Goal: Check status: Check status

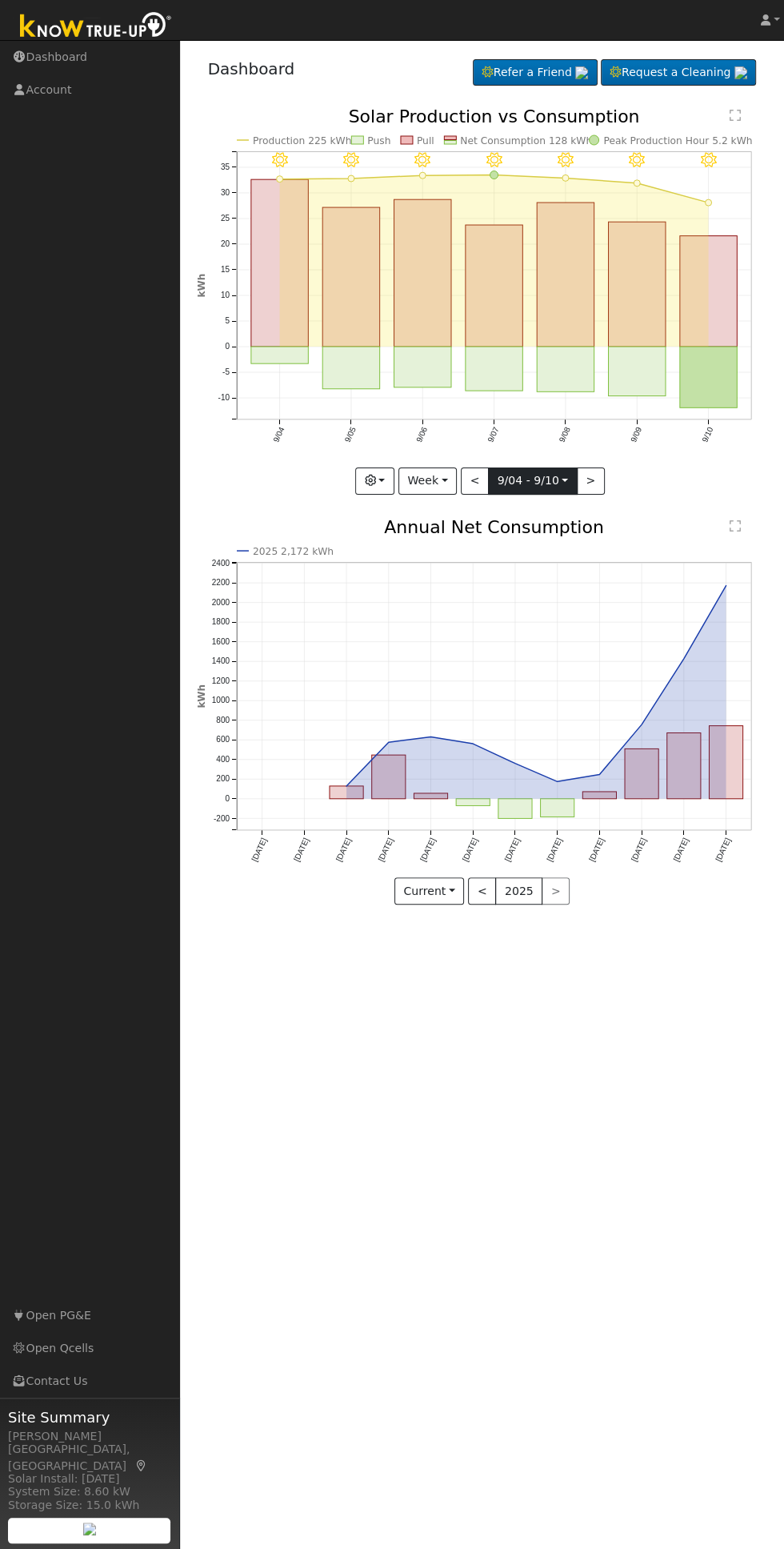
click at [547, 485] on body "[PERSON_NAME] [PERSON_NAME] Profile Help Center Terms Of Service See What's New…" at bounding box center [392, 794] width 784 height 1509
click at [448, 479] on button "Week" at bounding box center [427, 481] width 58 height 27
click at [486, 530] on link "Week" at bounding box center [455, 535] width 111 height 22
click at [446, 486] on button "Week" at bounding box center [427, 481] width 58 height 27
click at [471, 517] on link "Day" at bounding box center [455, 512] width 111 height 22
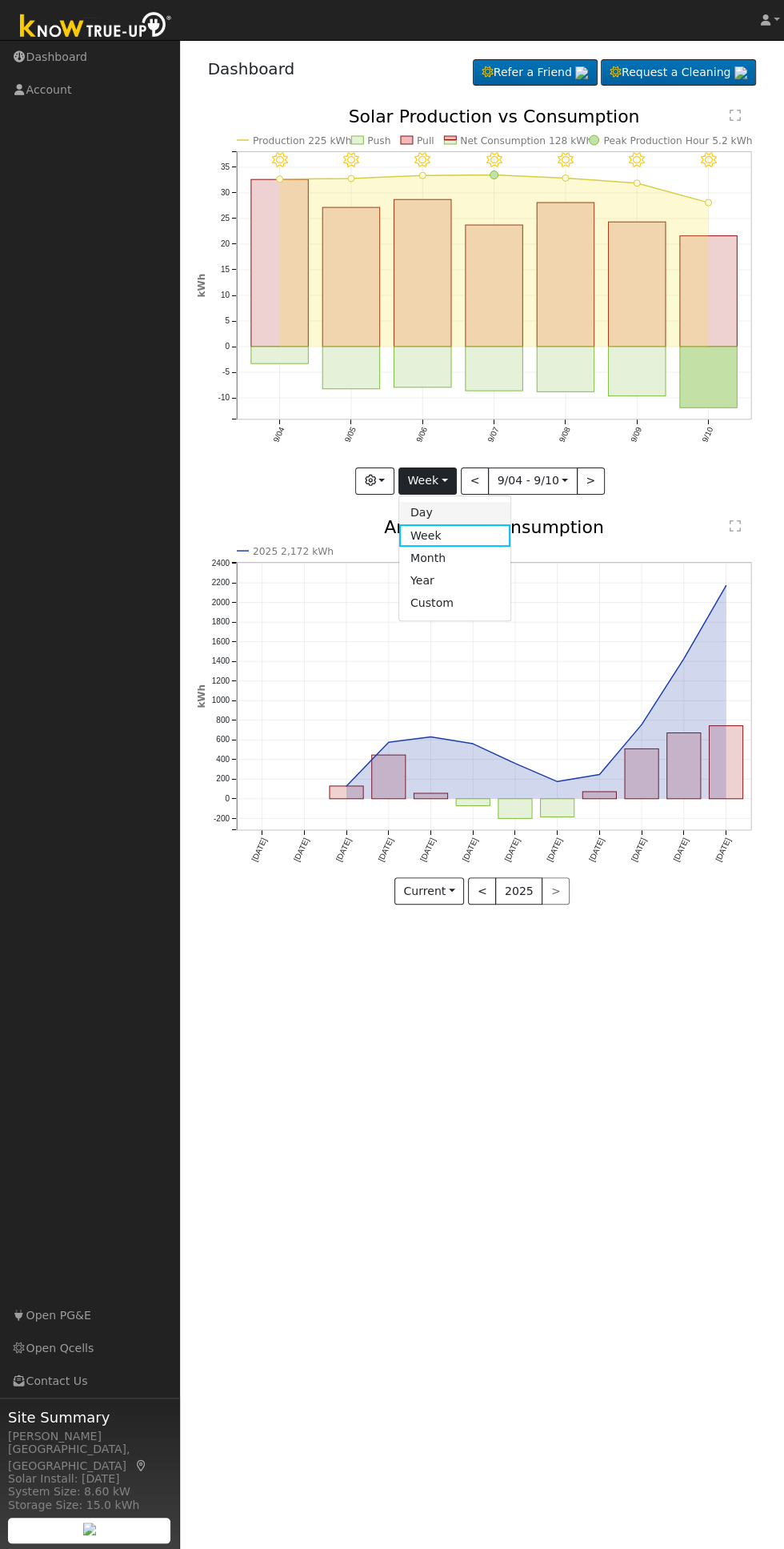
type input "2025-09-10"
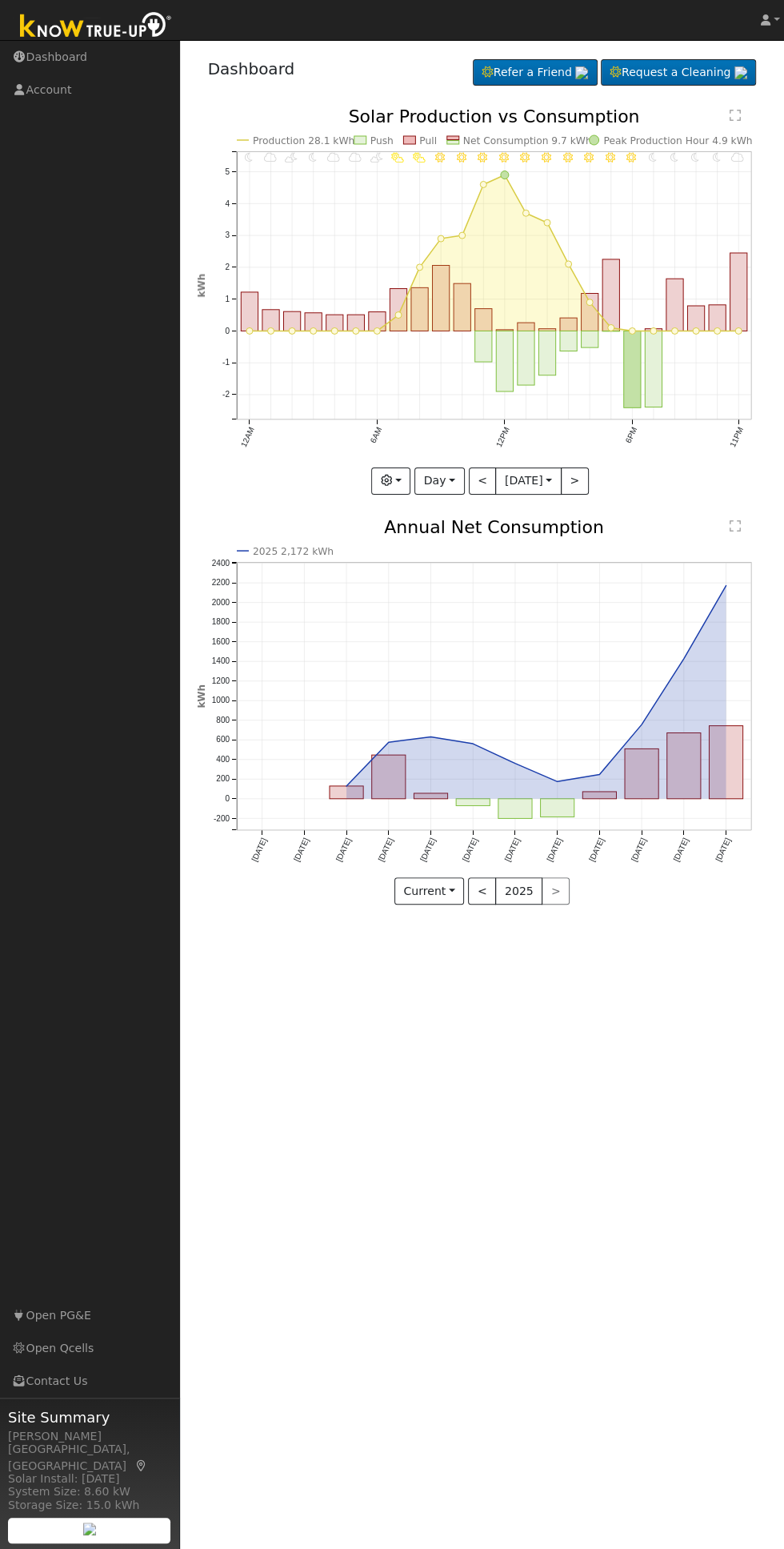
click at [540, 350] on rect "onclick=""" at bounding box center [547, 353] width 17 height 44
click at [696, 330] on body "[PERSON_NAME] [PERSON_NAME] Profile Help Center Terms Of Service See What's New…" at bounding box center [392, 794] width 784 height 1509
click at [719, 330] on circle "onclick=""" at bounding box center [717, 332] width 7 height 7
click at [738, 330] on body "[PERSON_NAME] [PERSON_NAME] Profile Help Center Terms Of Service See What's New…" at bounding box center [392, 794] width 784 height 1509
click at [743, 302] on rect "onclick=""" at bounding box center [739, 292] width 17 height 78
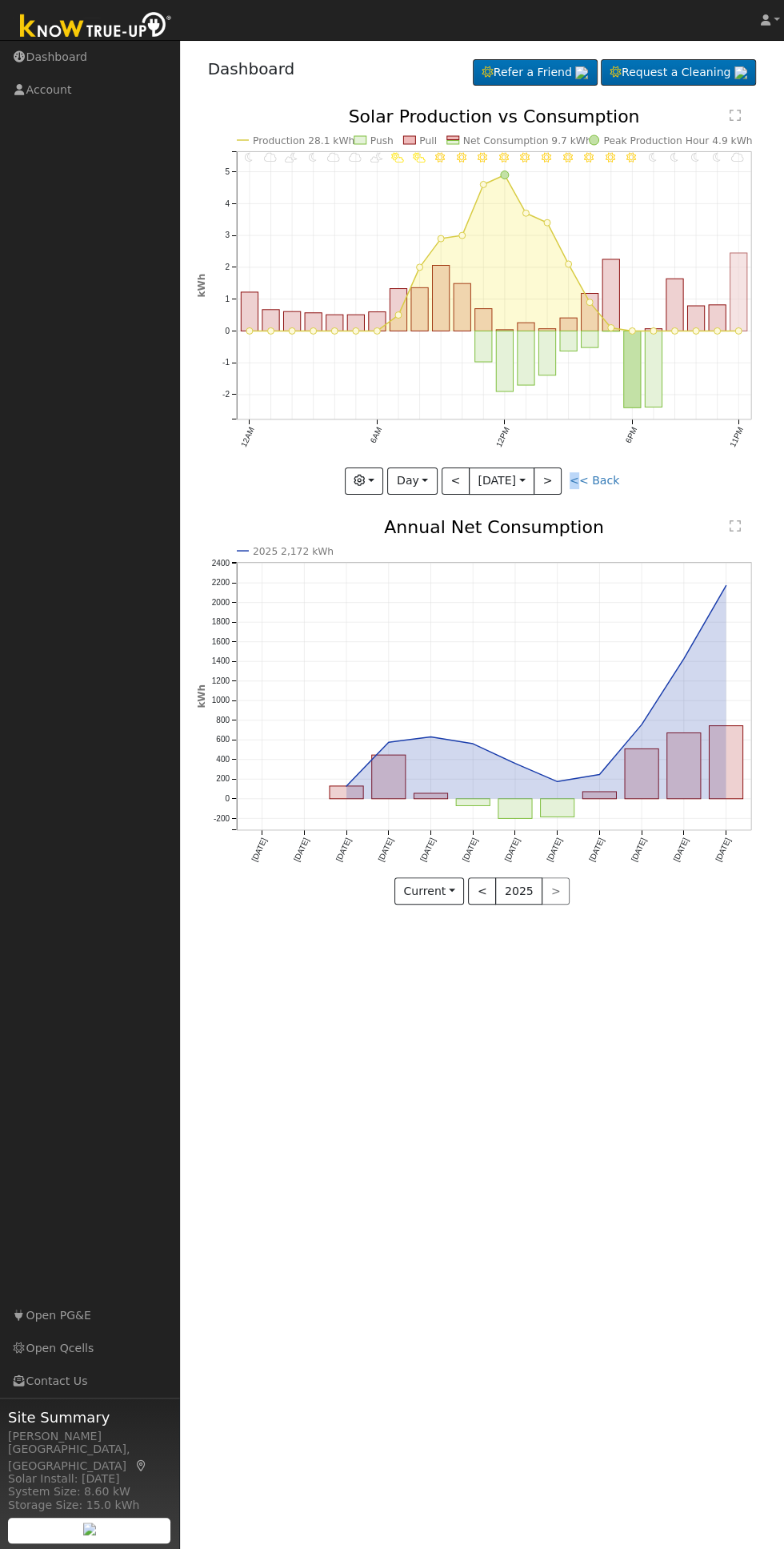
click at [674, 465] on icon "11PM - MostlyCloudy 10PM - MostlyClear 9PM - MostlyClear 8PM - Clear 7PM - Clea…" at bounding box center [482, 299] width 571 height 382
click at [600, 481] on link "<< Back" at bounding box center [594, 480] width 50 height 12
click at [609, 480] on link "<< Back" at bounding box center [594, 480] width 50 height 12
click at [258, 77] on link "Dashboard" at bounding box center [251, 68] width 87 height 19
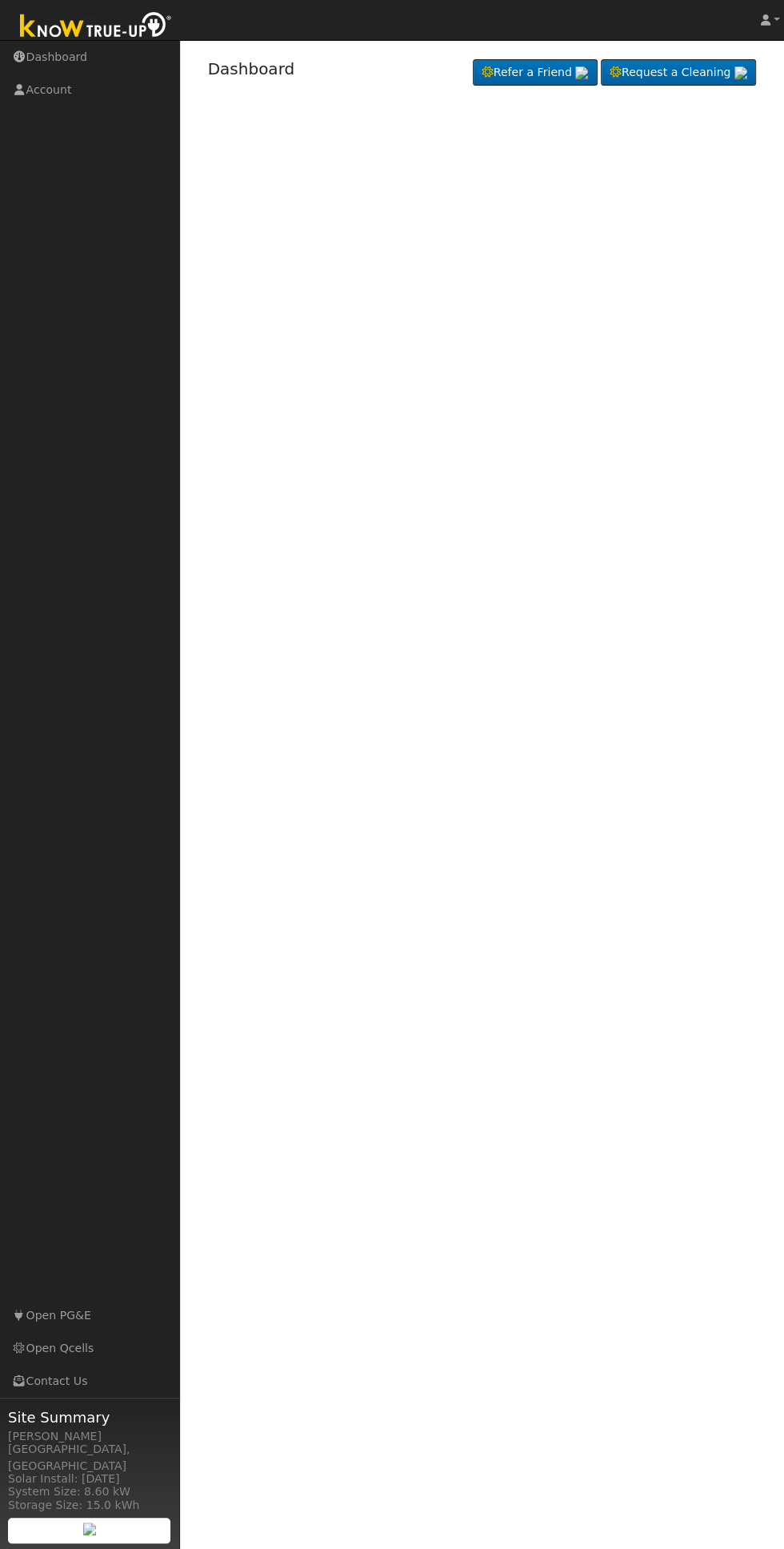
select select "8"
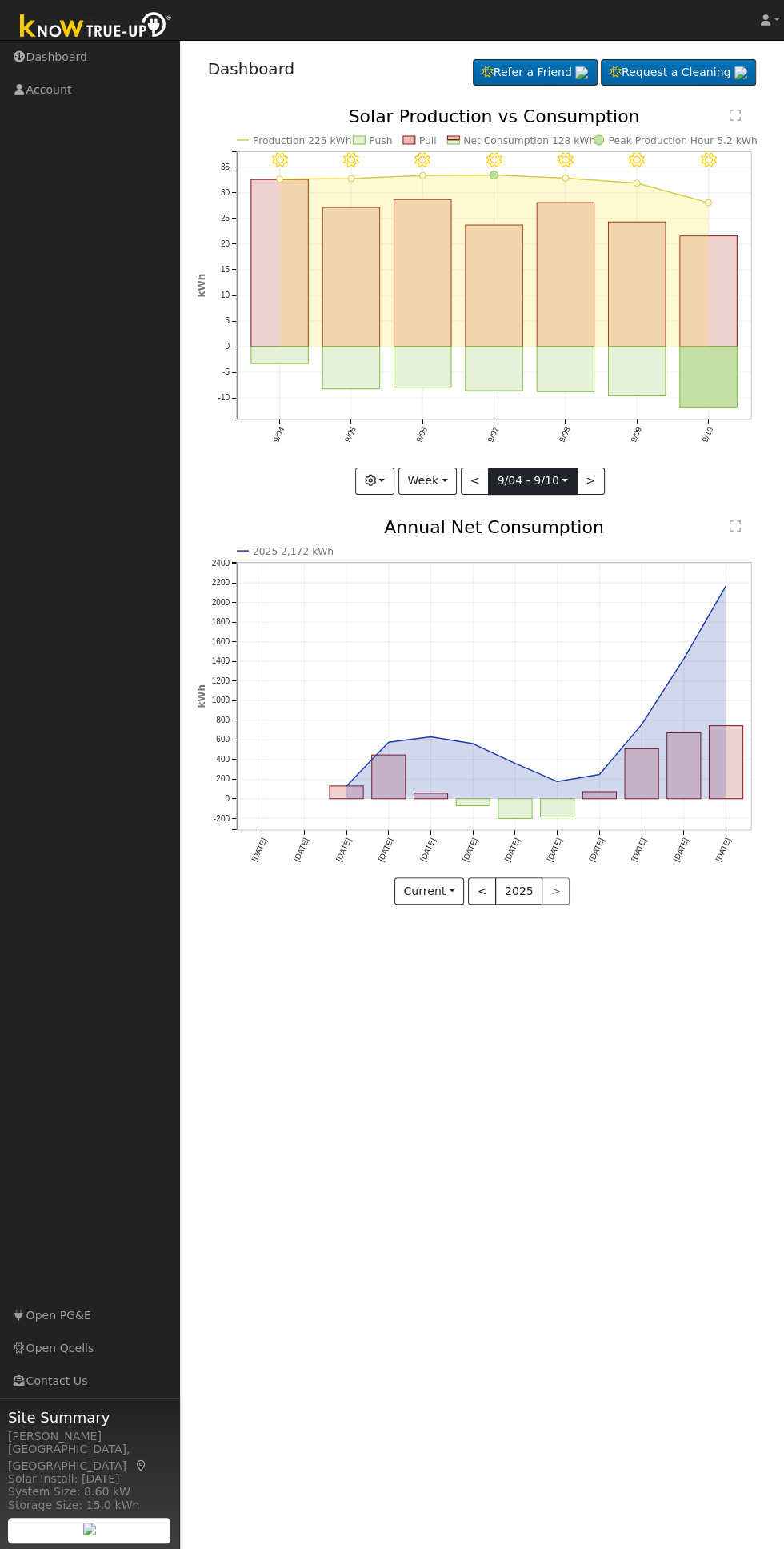
click at [526, 483] on body "[PERSON_NAME] [PERSON_NAME] Profile Help Center Terms Of Service See What's New…" at bounding box center [392, 794] width 784 height 1509
click at [428, 480] on button "Week" at bounding box center [427, 481] width 58 height 27
click at [467, 578] on link "Year" at bounding box center [455, 580] width 111 height 22
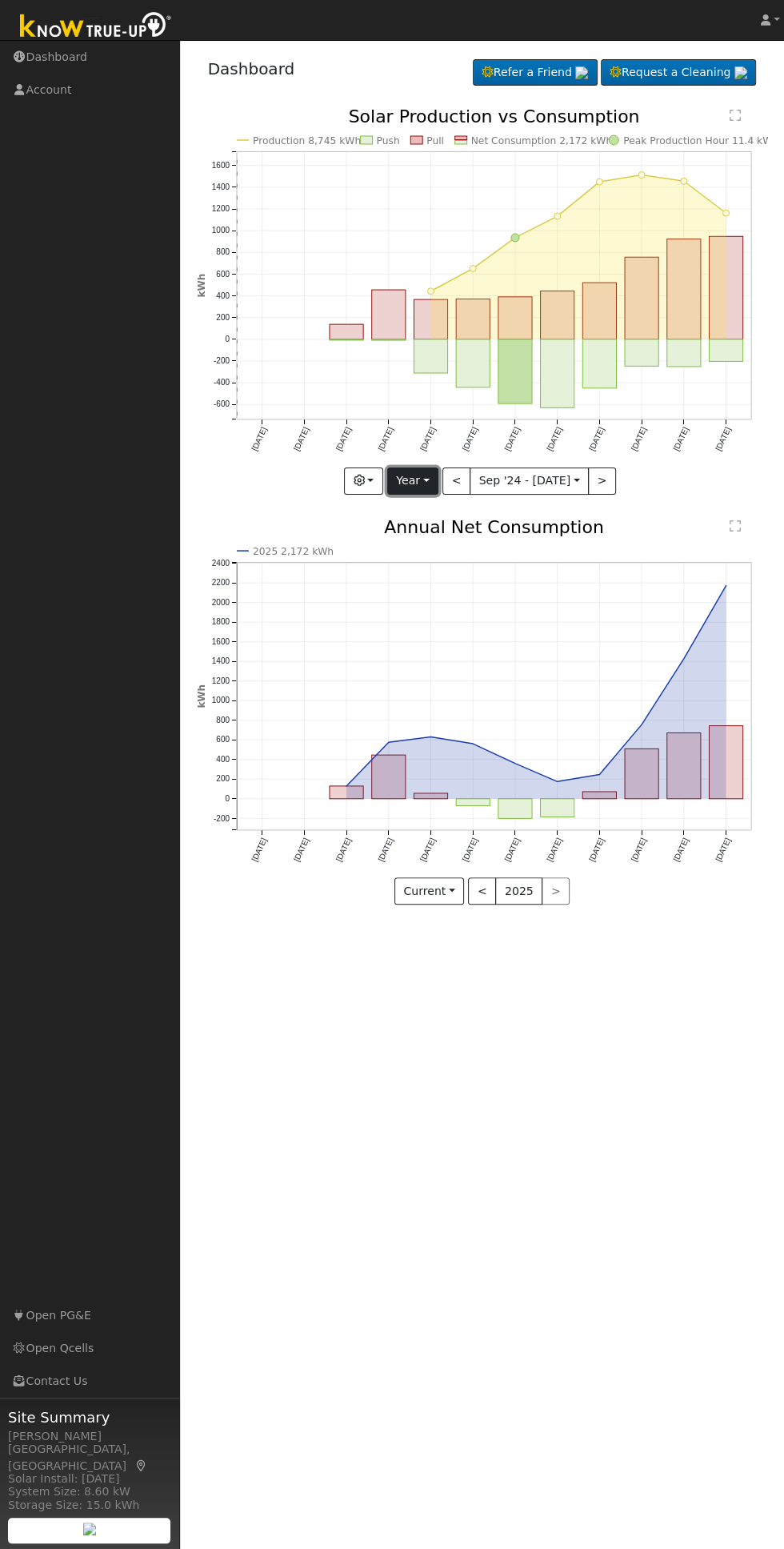
click at [432, 479] on button "Year" at bounding box center [413, 481] width 52 height 27
click at [469, 563] on link "Month" at bounding box center [444, 557] width 111 height 22
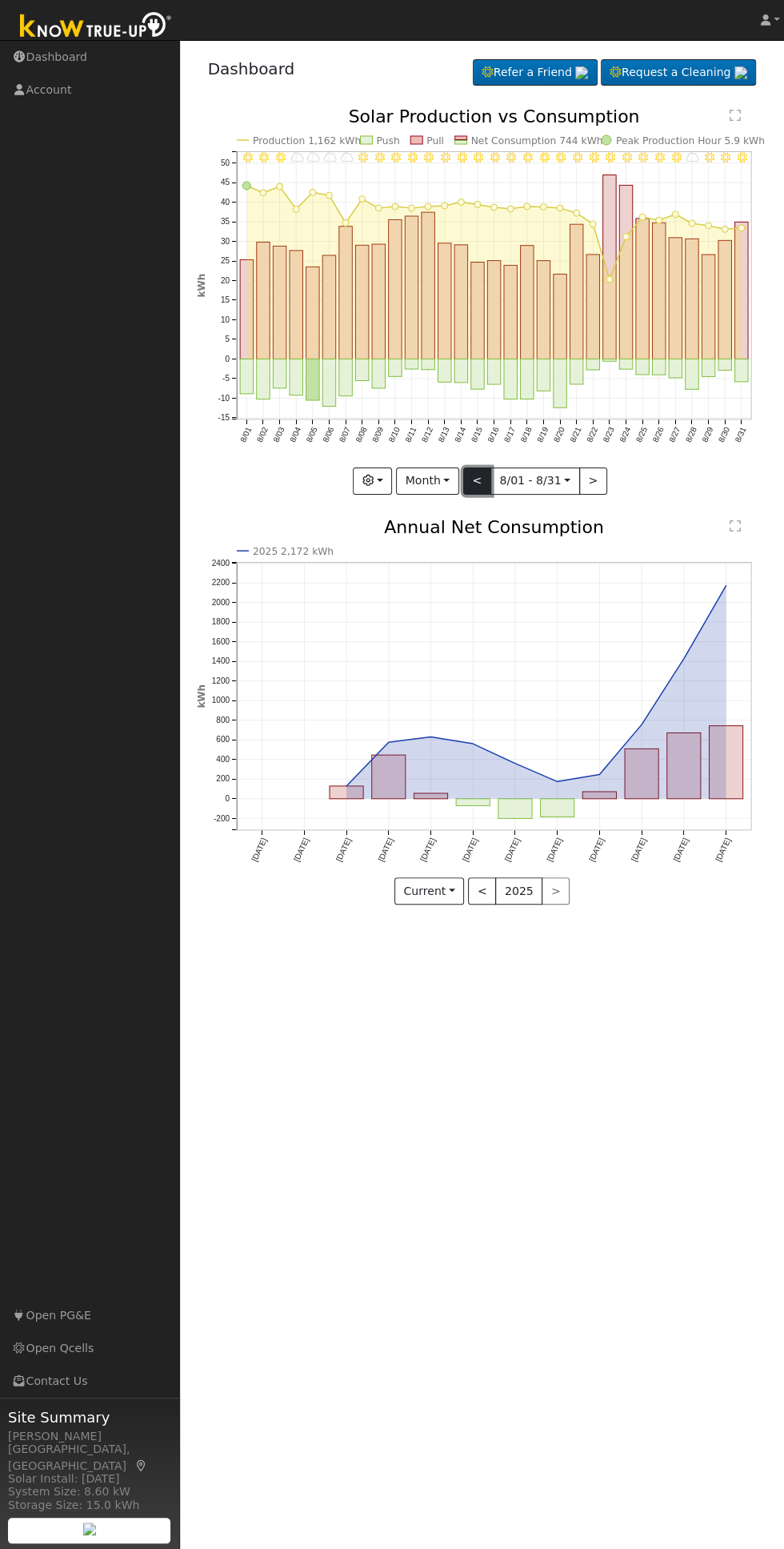
click at [476, 487] on button "<" at bounding box center [477, 481] width 28 height 27
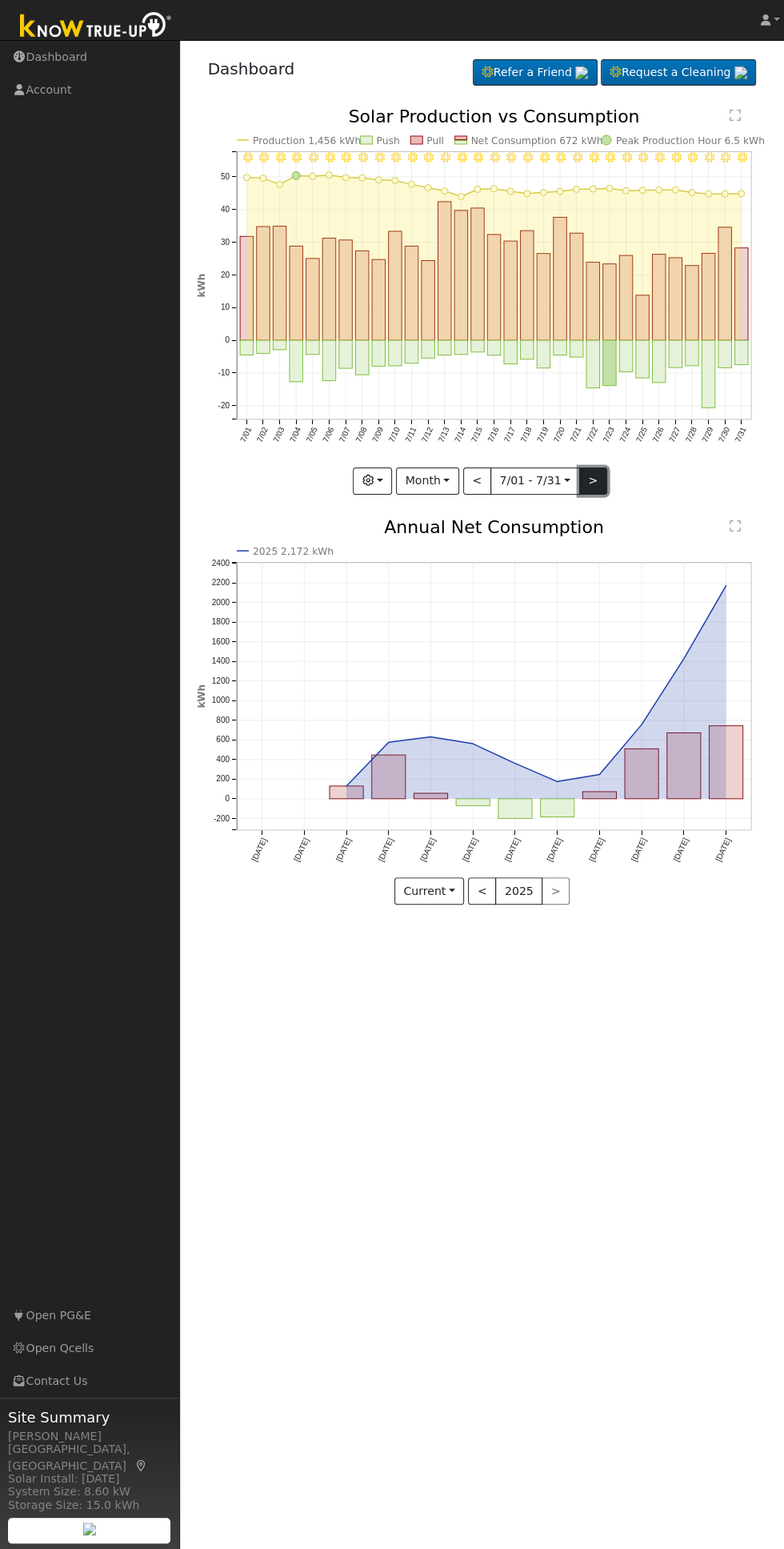
click at [589, 487] on button ">" at bounding box center [594, 481] width 28 height 27
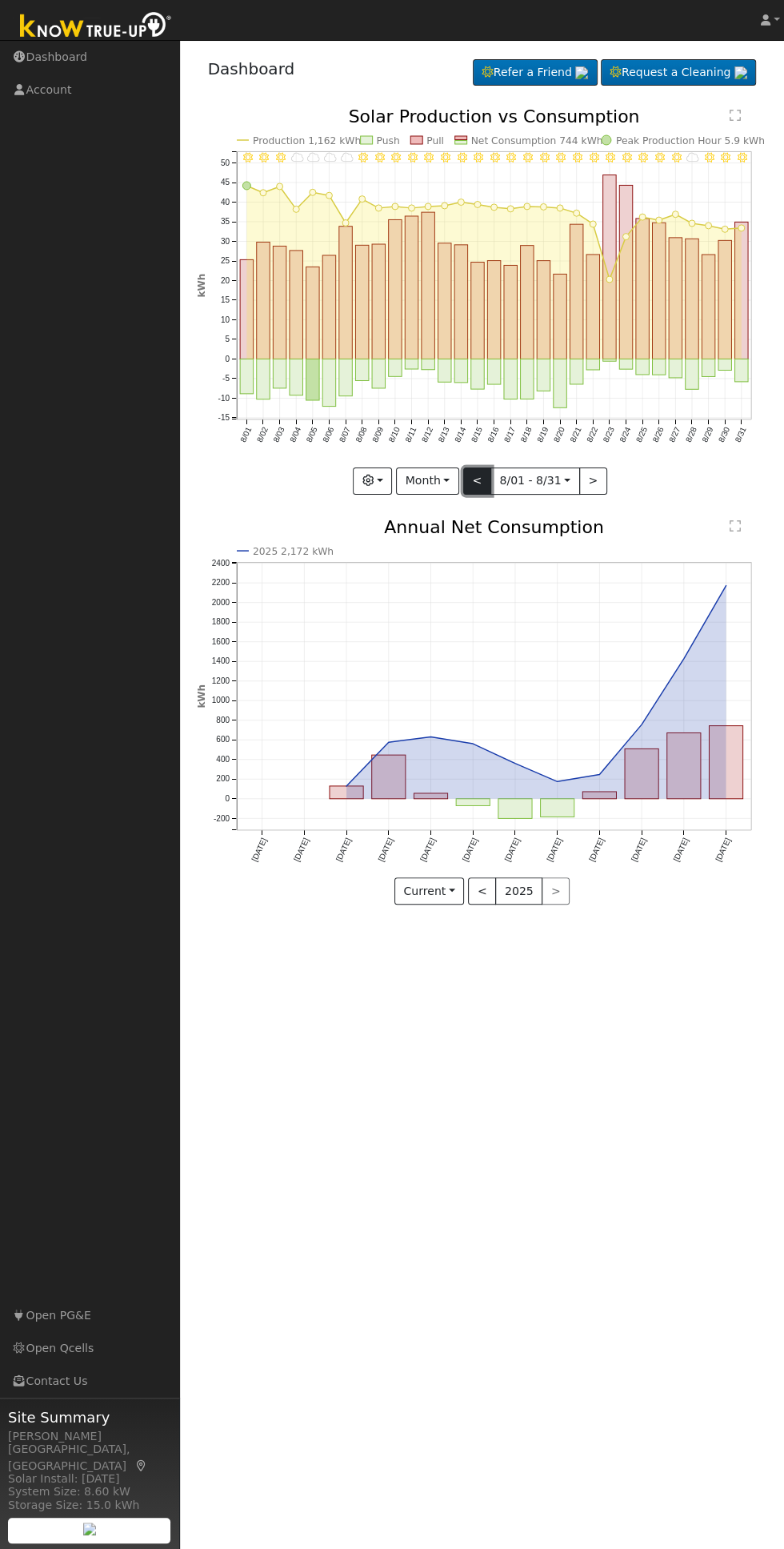
click at [481, 488] on button "<" at bounding box center [477, 481] width 28 height 27
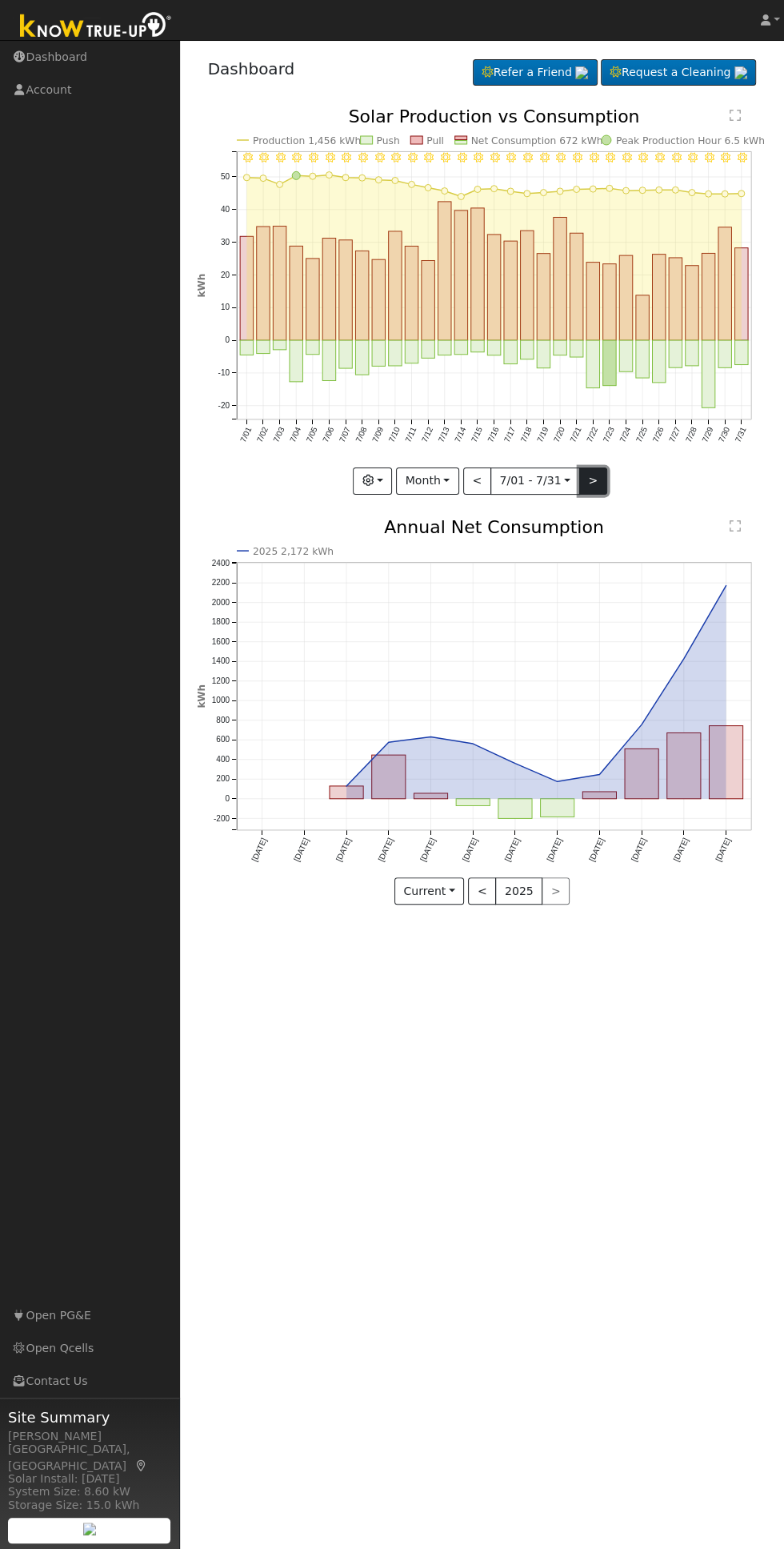
click at [594, 485] on button ">" at bounding box center [594, 481] width 28 height 27
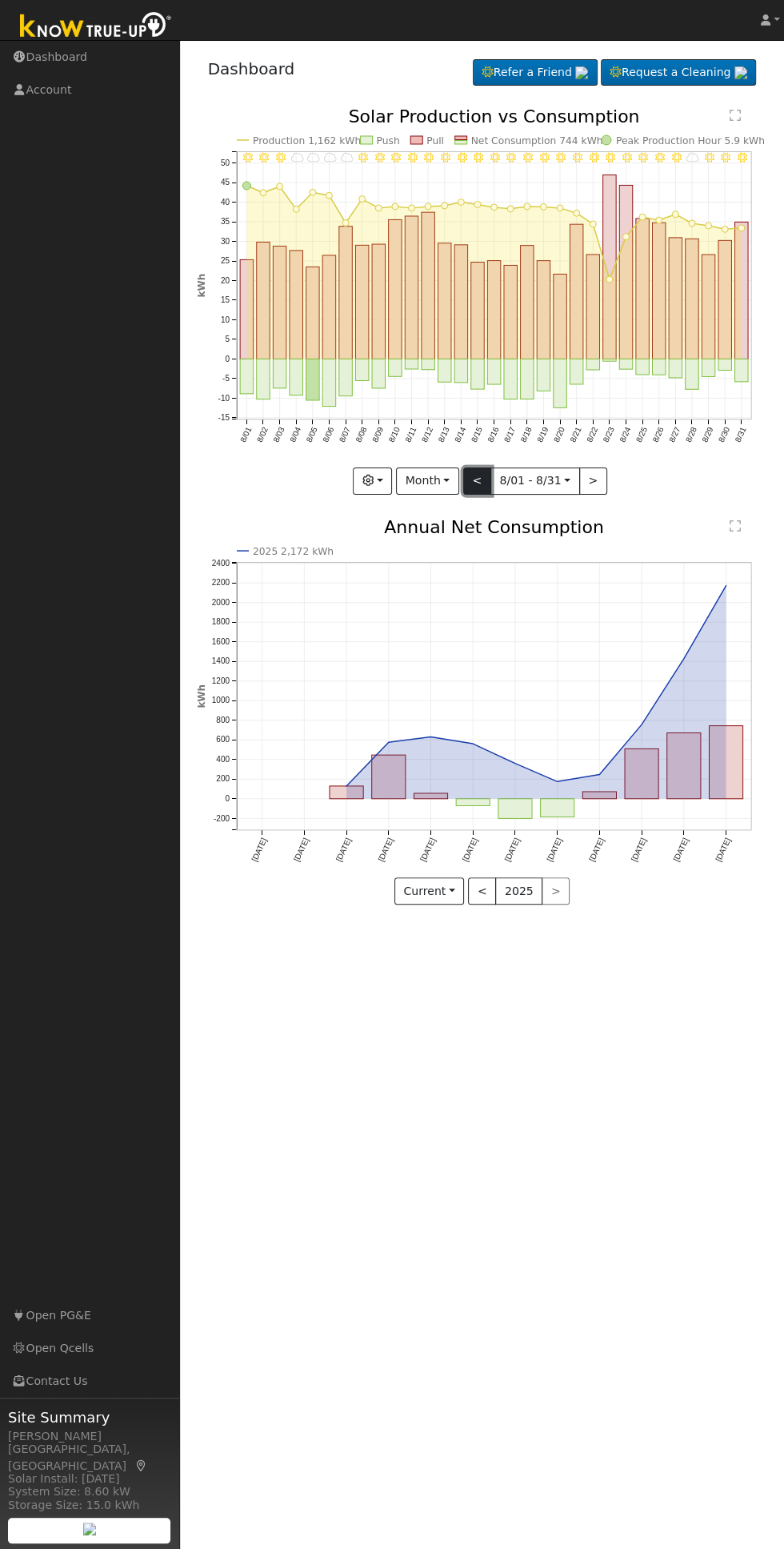
click at [478, 480] on button "<" at bounding box center [477, 481] width 28 height 27
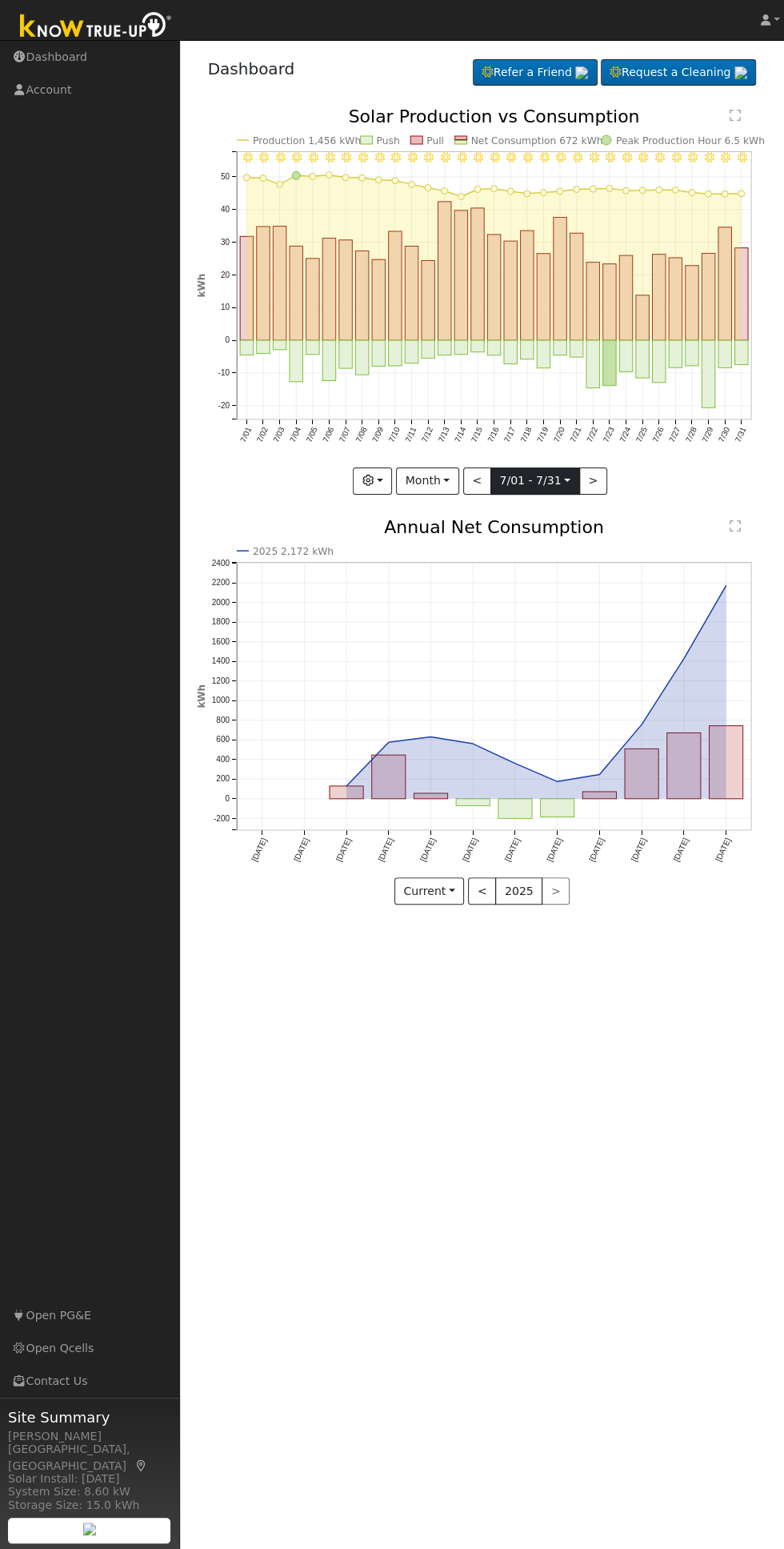
click at [501, 473] on input "[DATE]" at bounding box center [535, 481] width 88 height 26
click at [478, 480] on button "<" at bounding box center [477, 481] width 28 height 27
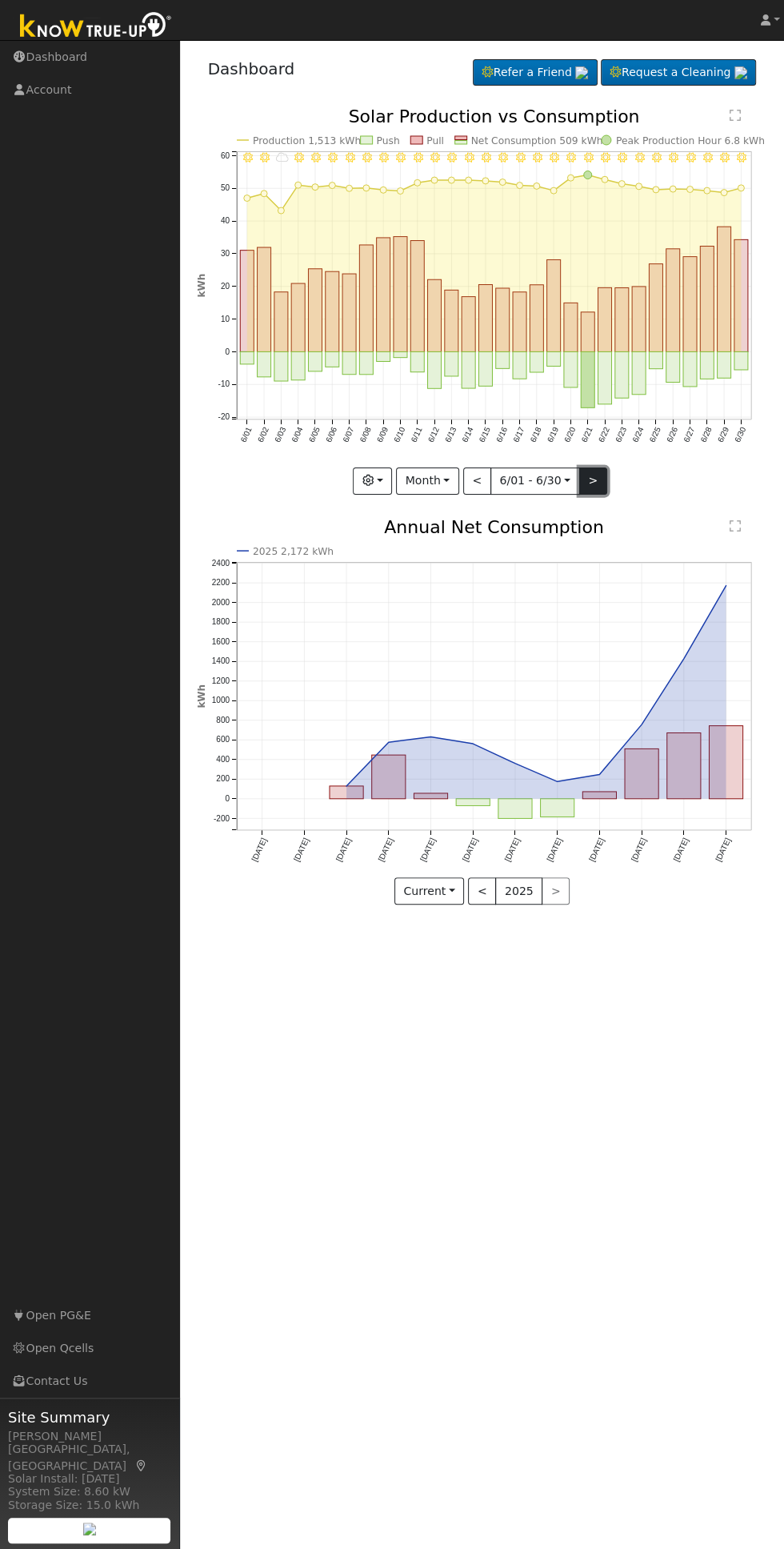
click at [594, 480] on button ">" at bounding box center [594, 481] width 28 height 27
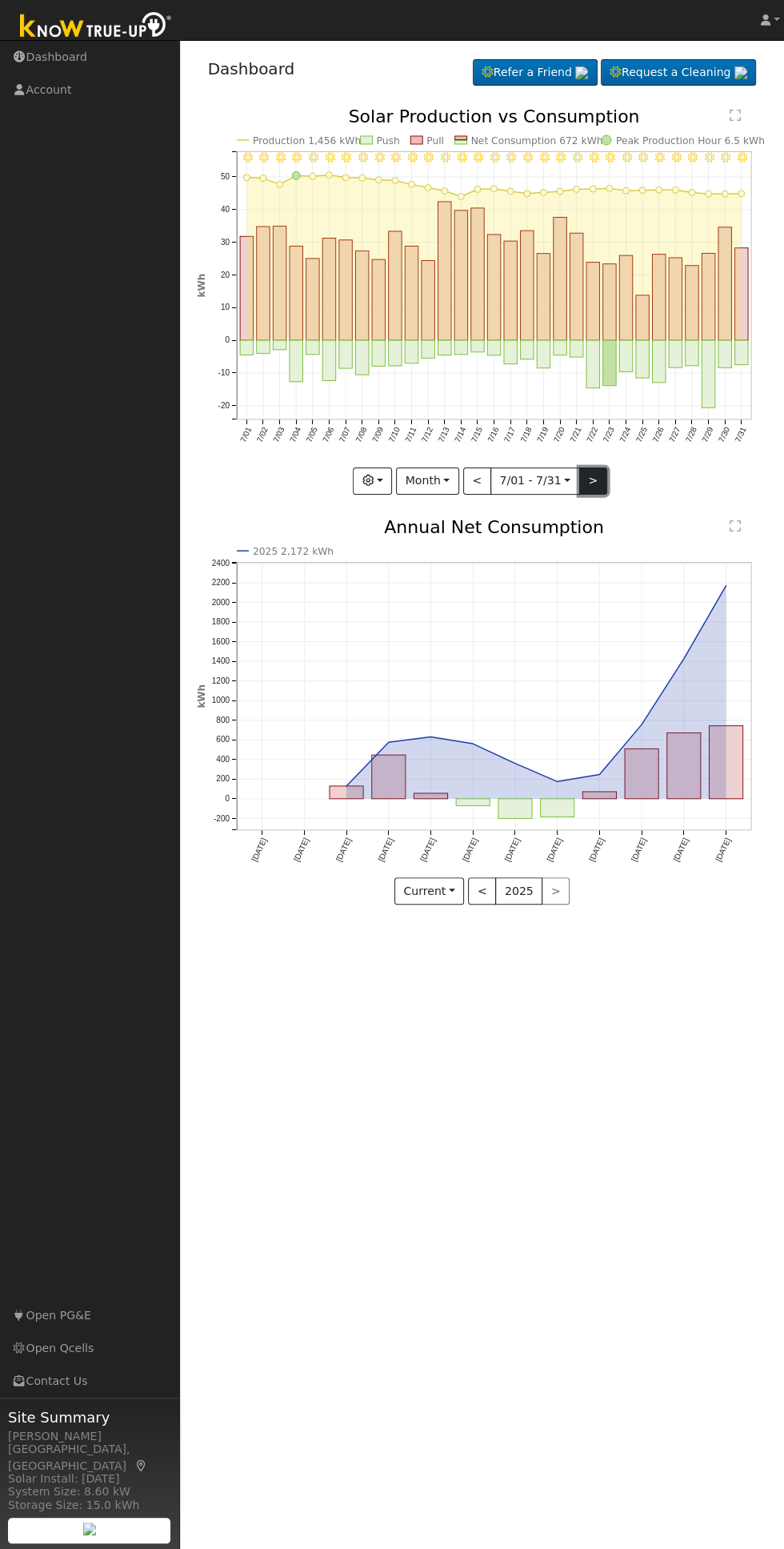
click at [592, 485] on button ">" at bounding box center [594, 481] width 28 height 27
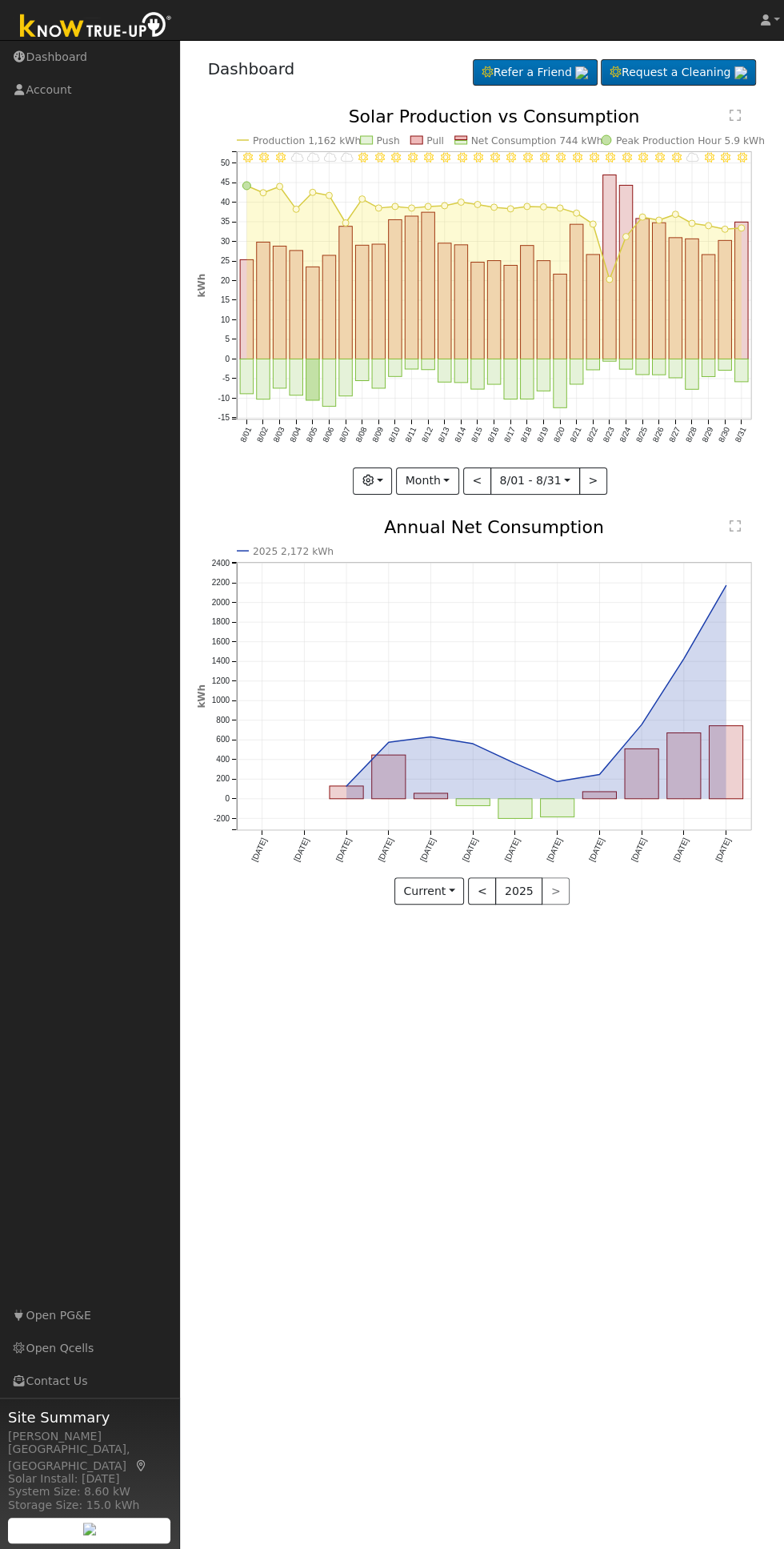
click at [624, 478] on icon "8/31 - Clear 8/30 - Clear 8/29 - Clear 8/28 - Cloudy 8/27 - Clear 8/26 - Clear …" at bounding box center [482, 299] width 571 height 382
click at [499, 478] on body "[PERSON_NAME] [PERSON_NAME] Profile Help Center Terms Of Service See What's New…" at bounding box center [392, 794] width 784 height 1509
click at [478, 480] on button "<" at bounding box center [477, 481] width 28 height 27
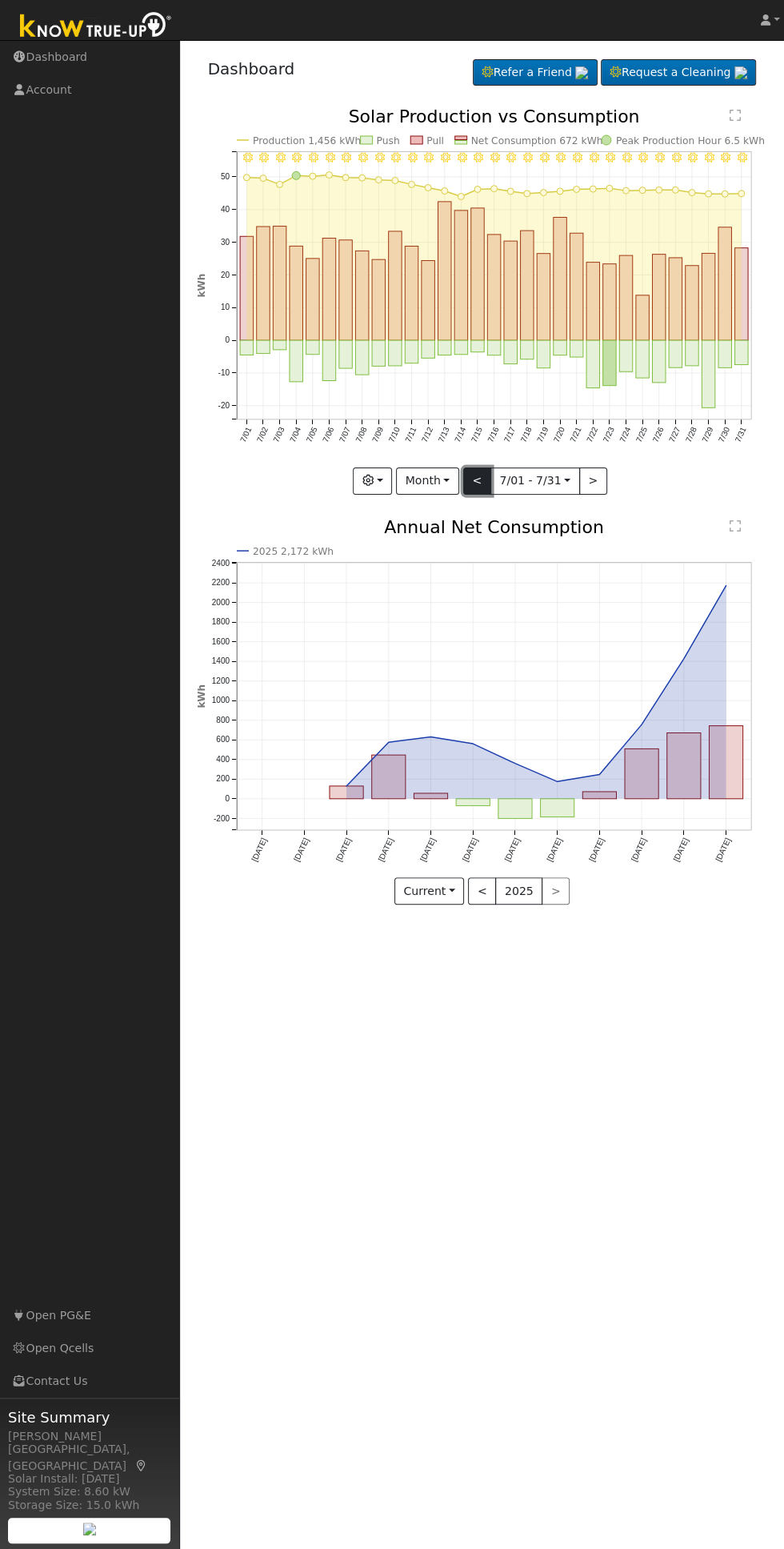
click at [478, 480] on button "<" at bounding box center [477, 481] width 28 height 27
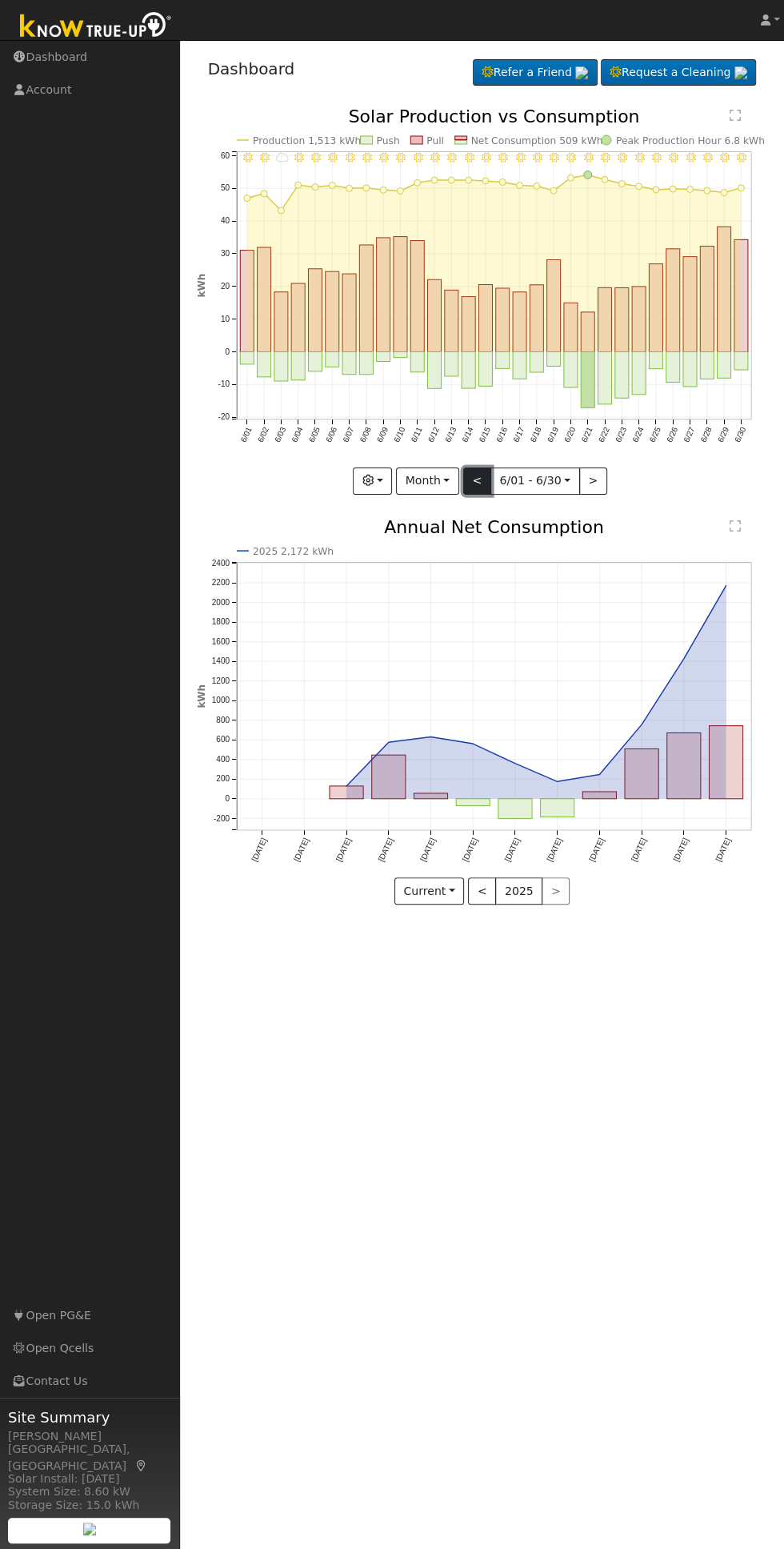
click at [478, 480] on button "<" at bounding box center [477, 481] width 28 height 27
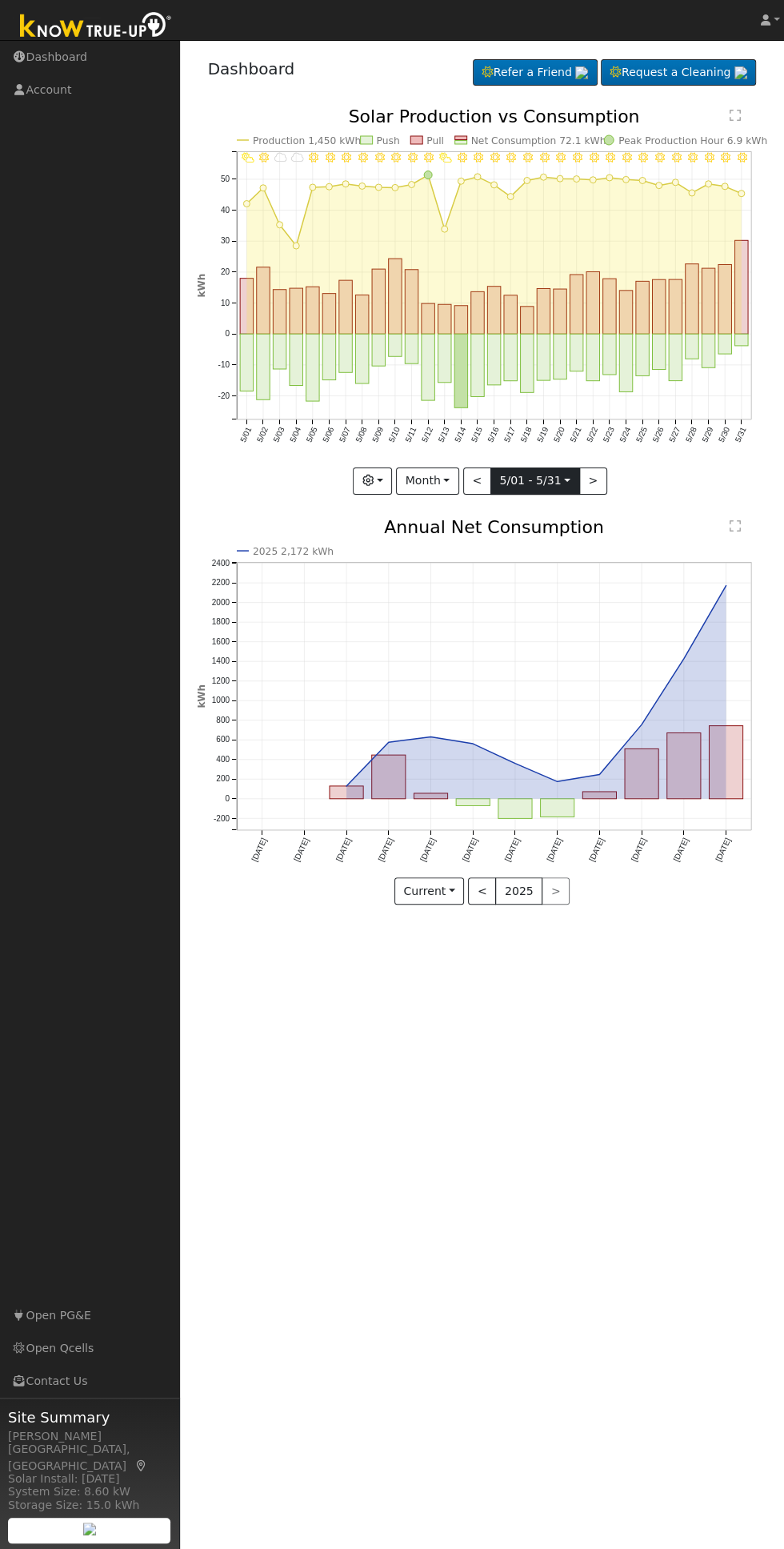
click at [499, 480] on body "[PERSON_NAME] [PERSON_NAME] Profile Help Center Terms Of Service See What's New…" at bounding box center [392, 794] width 784 height 1509
click at [478, 480] on button "<" at bounding box center [477, 481] width 28 height 27
type input "[DATE]"
